Goal: Information Seeking & Learning: Learn about a topic

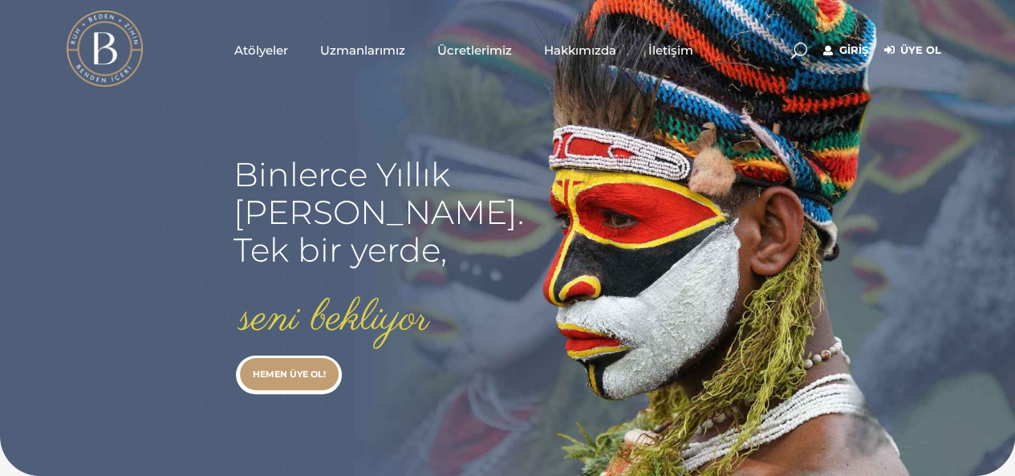
click at [359, 39] on link "Uzmanlarımız" at bounding box center [362, 50] width 117 height 80
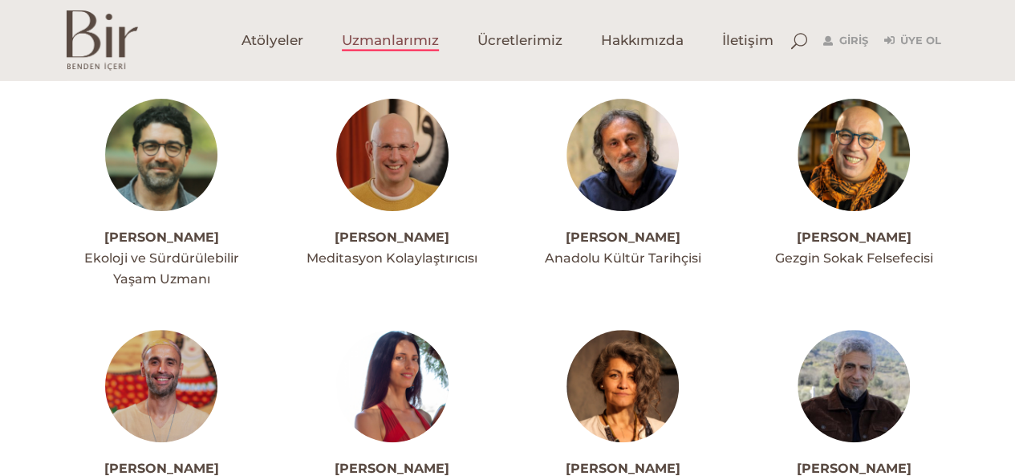
scroll to position [164, 0]
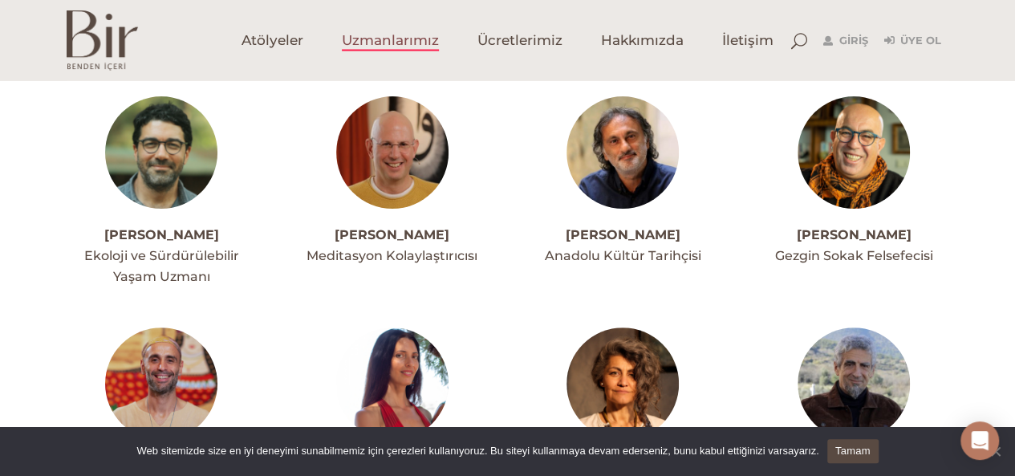
click at [998, 453] on span "Cookie Notice" at bounding box center [995, 451] width 16 height 16
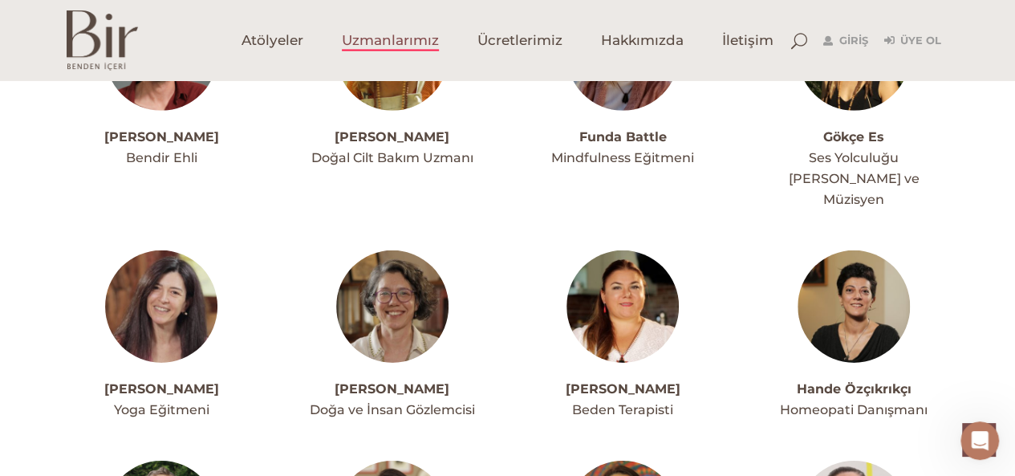
scroll to position [2341, 0]
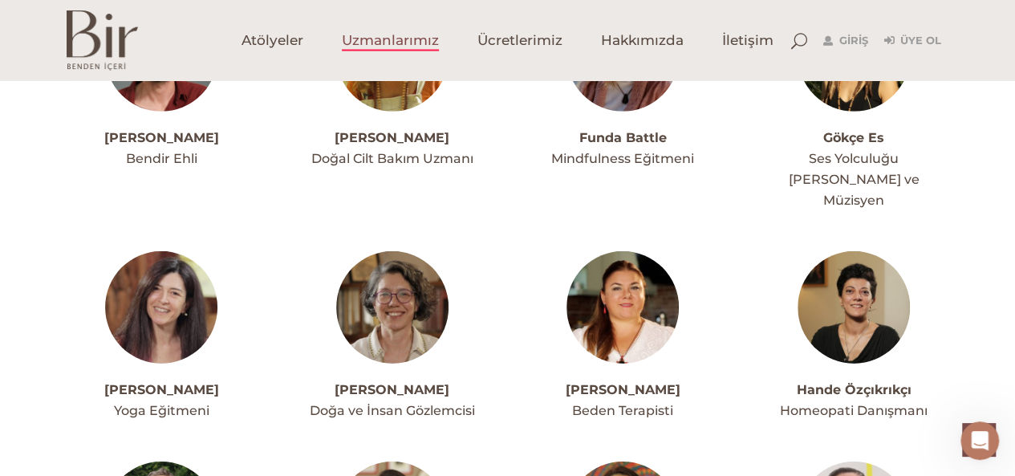
click at [1001, 289] on div "Ahmet Acar Ekoloji ve Sürdürülebilir Yaşam Uzmanı Ahmet Turgut Yazman Meditasyo…" at bounding box center [507, 9] width 1015 height 4180
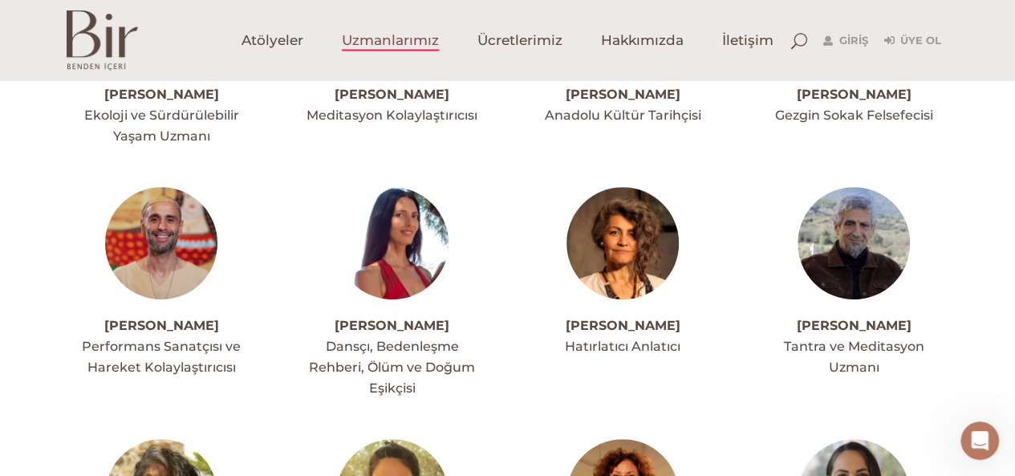
scroll to position [306, 0]
click at [396, 315] on h4 "[PERSON_NAME]" at bounding box center [392, 325] width 191 height 21
click at [398, 322] on link "[PERSON_NAME]" at bounding box center [392, 324] width 115 height 15
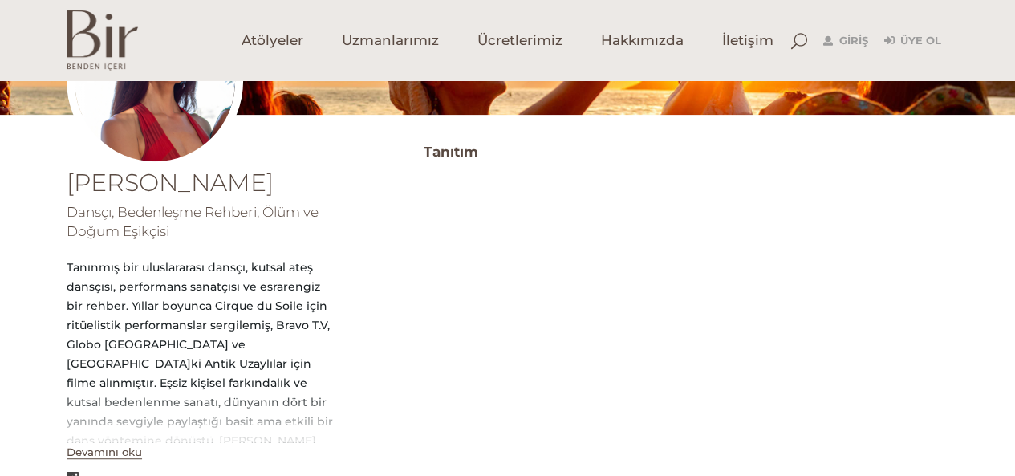
scroll to position [248, 0]
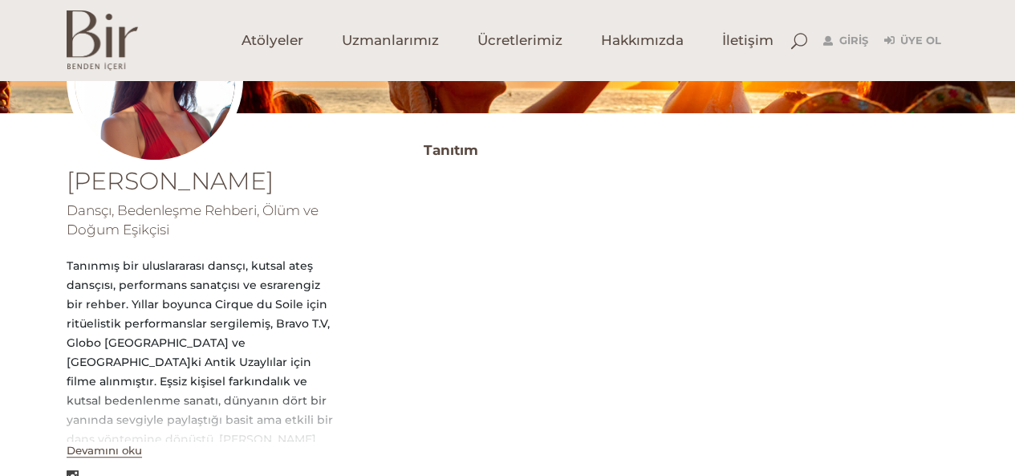
click at [99, 447] on button "Devamını oku" at bounding box center [104, 451] width 75 height 14
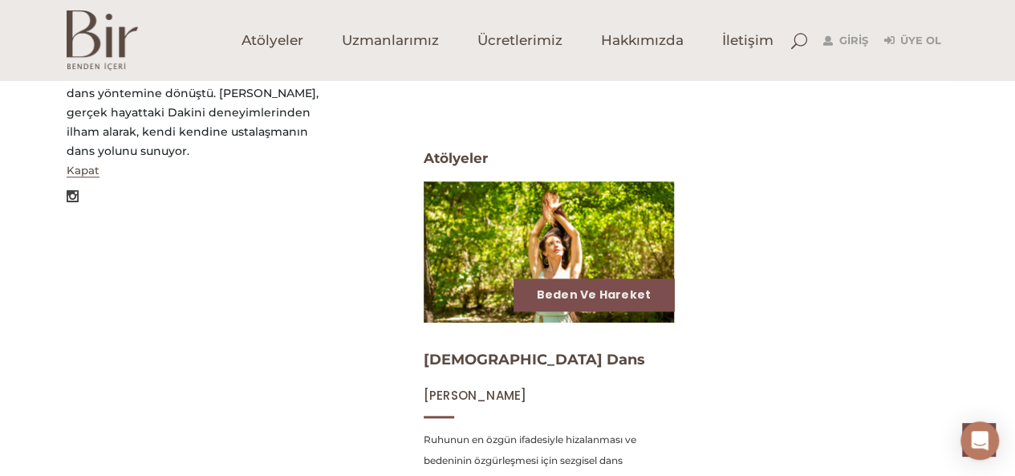
scroll to position [593, 0]
click at [491, 31] on span "Ücretlerimiz" at bounding box center [519, 40] width 85 height 18
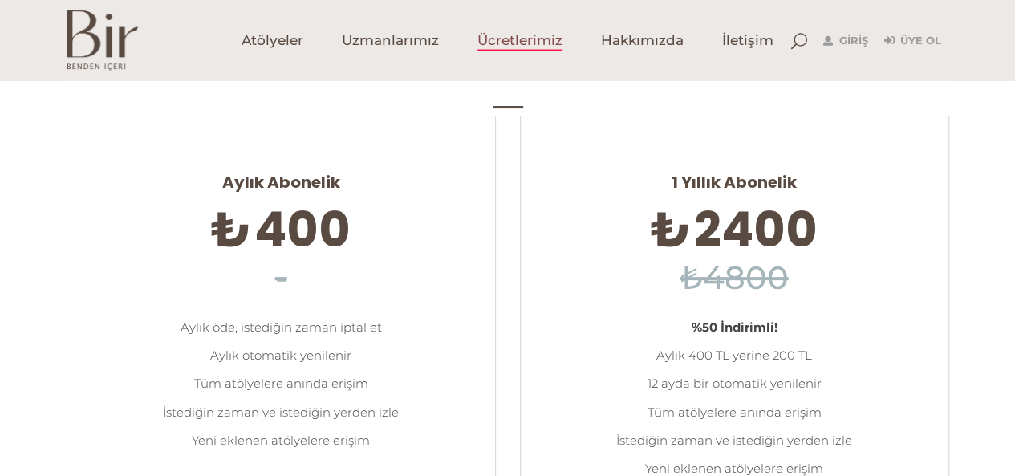
scroll to position [33, 0]
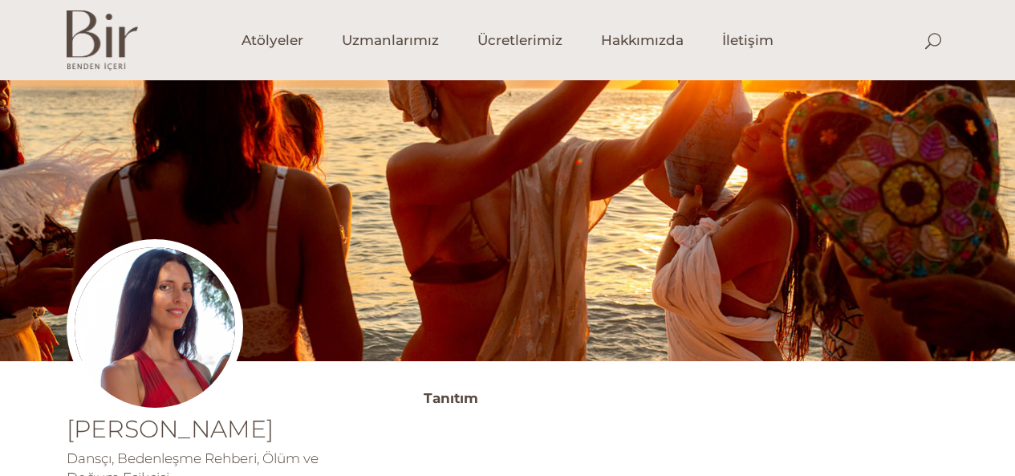
scroll to position [593, 0]
